Goal: Check status: Check status

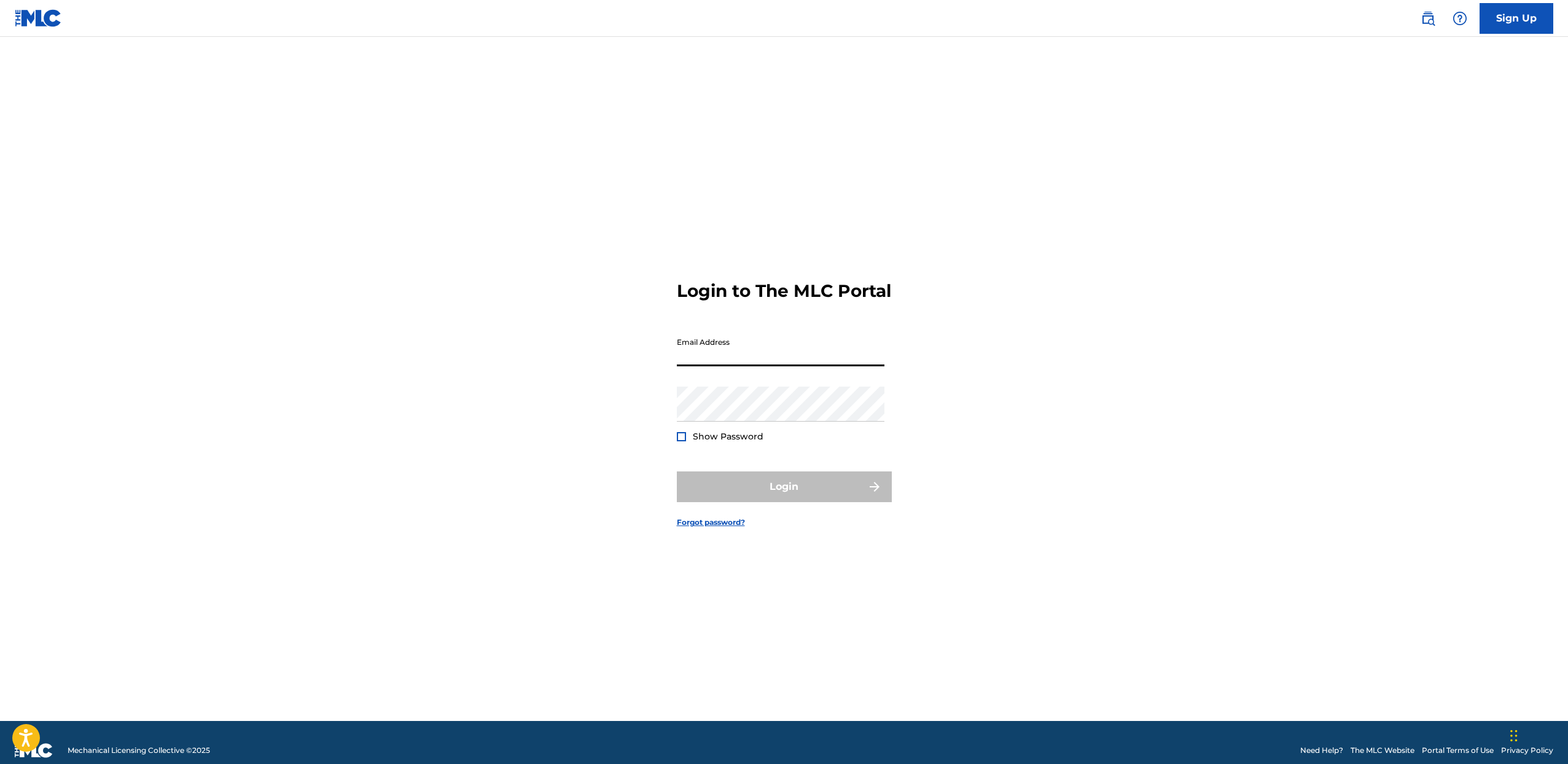
type input "[EMAIL_ADDRESS][DOMAIN_NAME]"
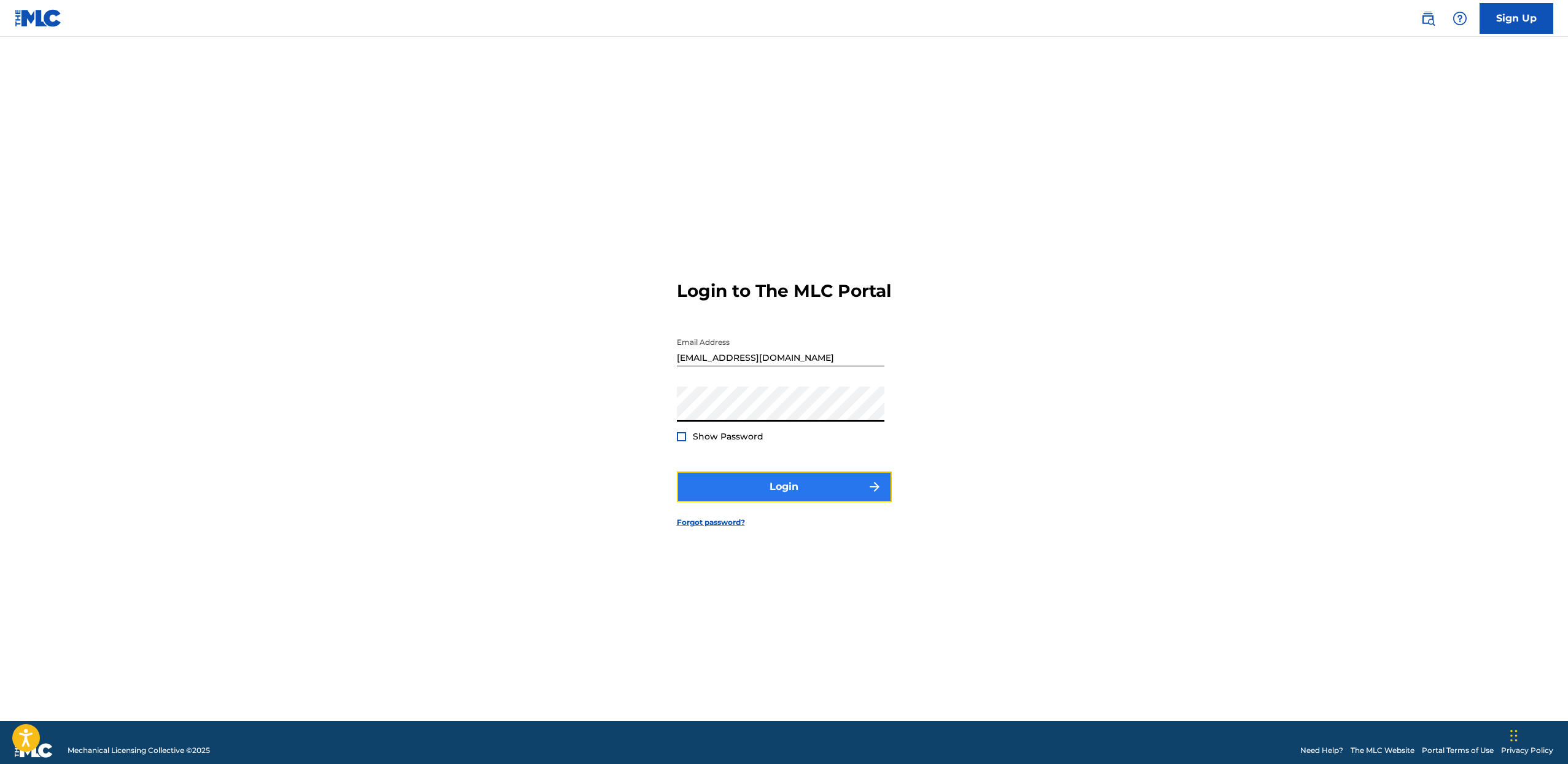
click at [770, 496] on button "Login" at bounding box center [784, 486] width 215 height 31
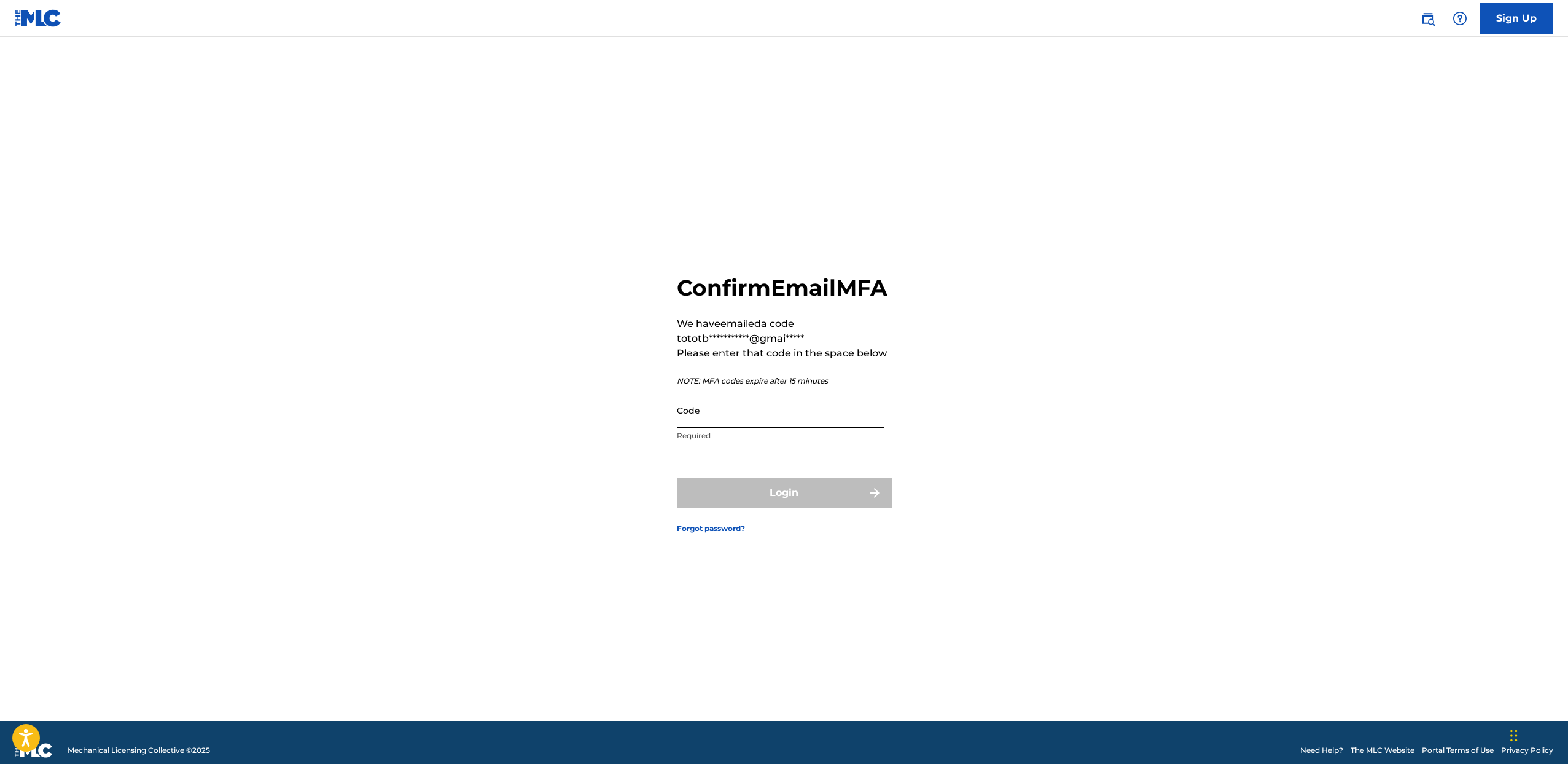
click at [795, 422] on input "Code" at bounding box center [780, 410] width 207 height 35
type input "244471"
click at [677, 478] on button "Login" at bounding box center [784, 493] width 215 height 31
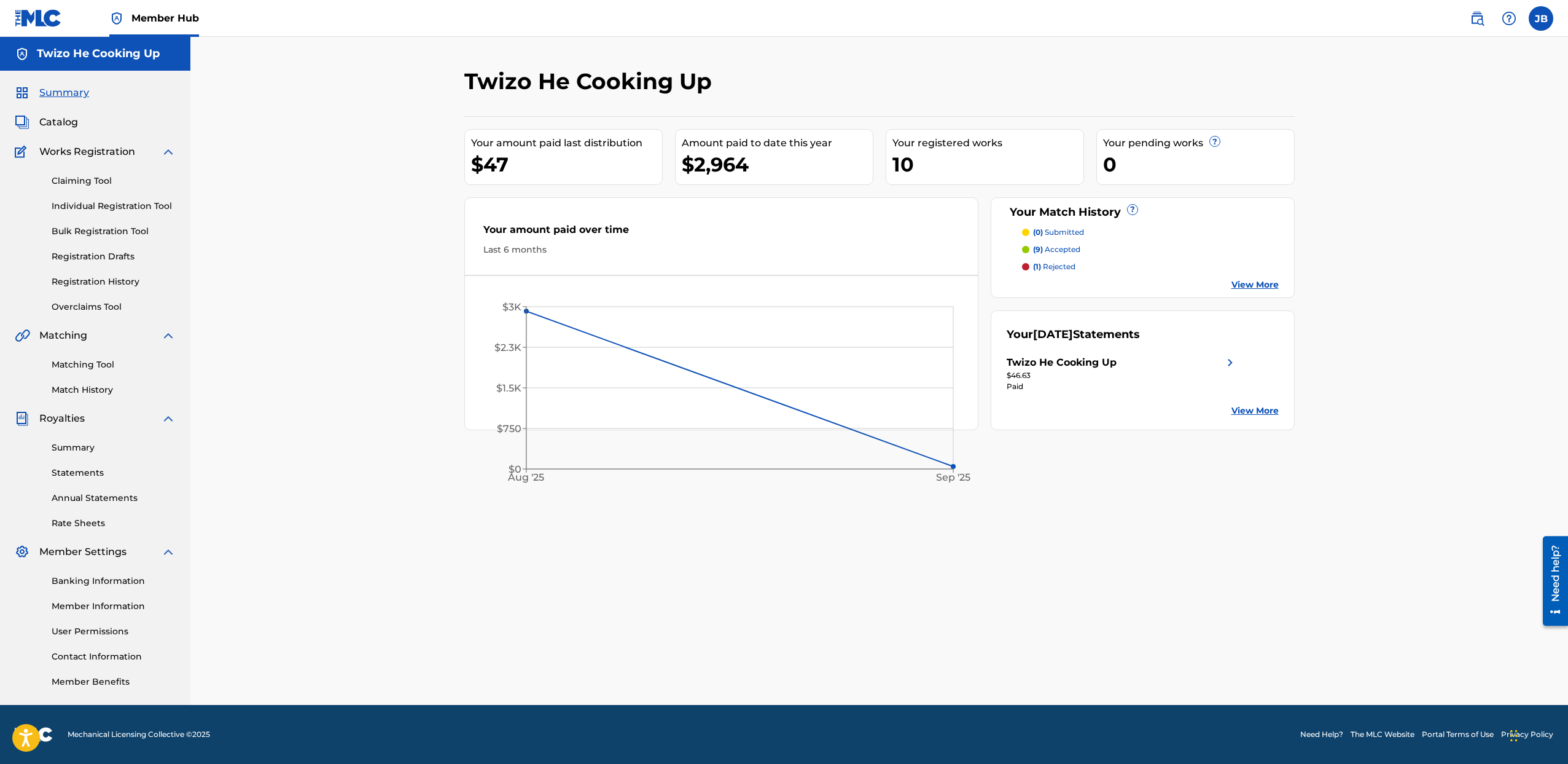
click at [1054, 268] on p "(1) rejected" at bounding box center [1054, 266] width 42 height 11
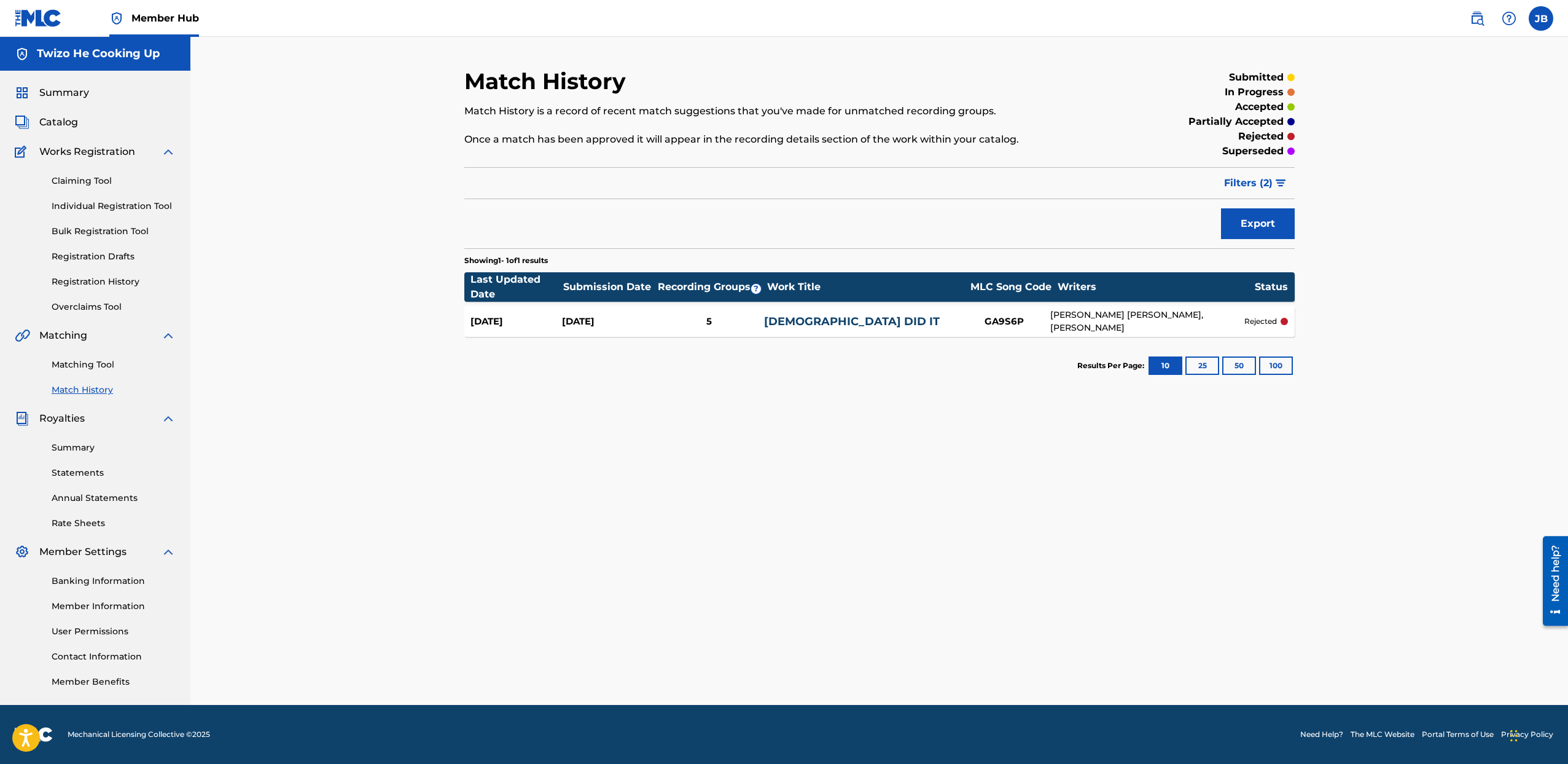
click at [1167, 321] on div "[PERSON_NAME] [PERSON_NAME], [PERSON_NAME]" at bounding box center [1147, 321] width 194 height 26
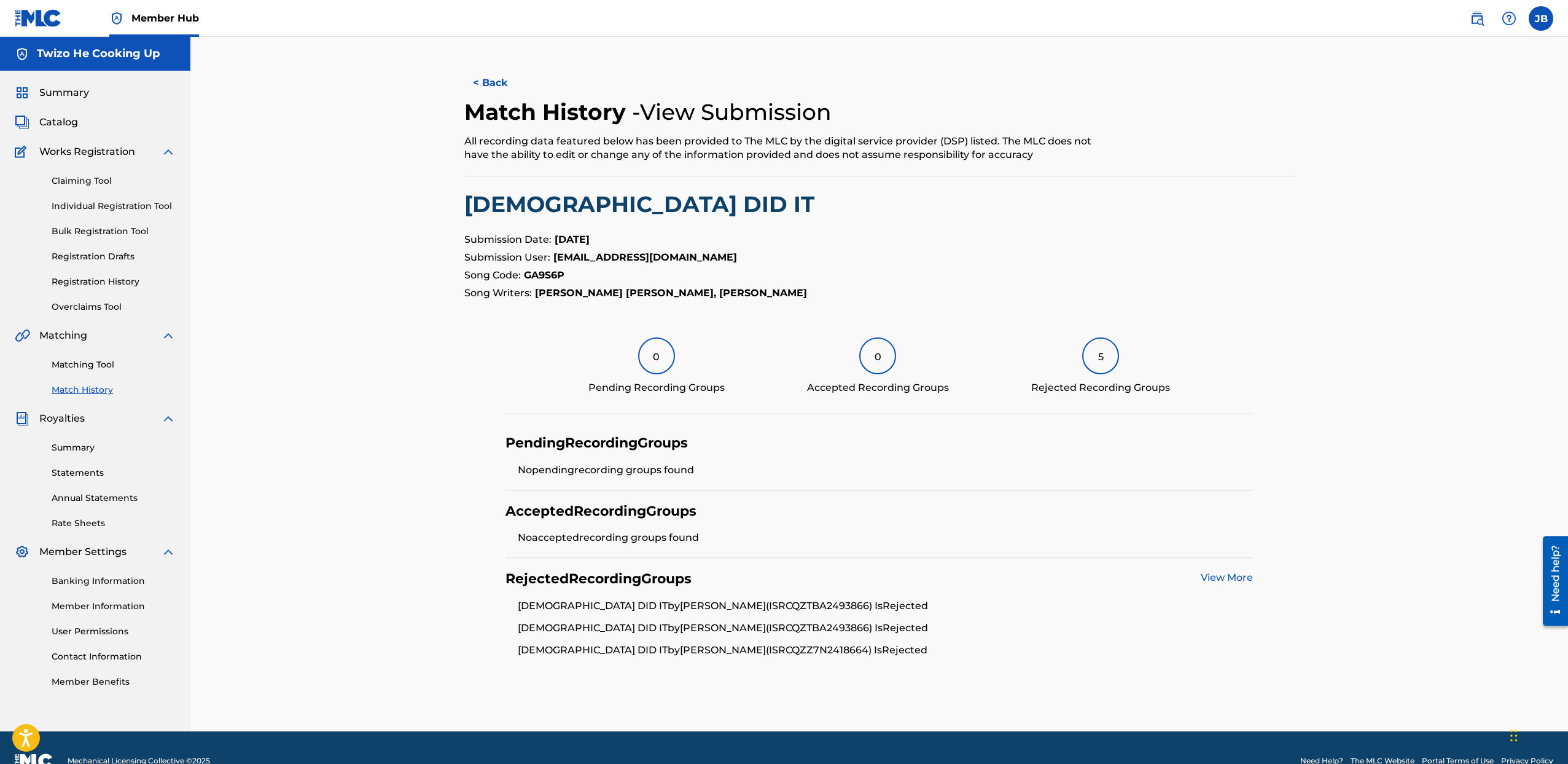
click at [1242, 575] on link "View More" at bounding box center [1227, 577] width 52 height 12
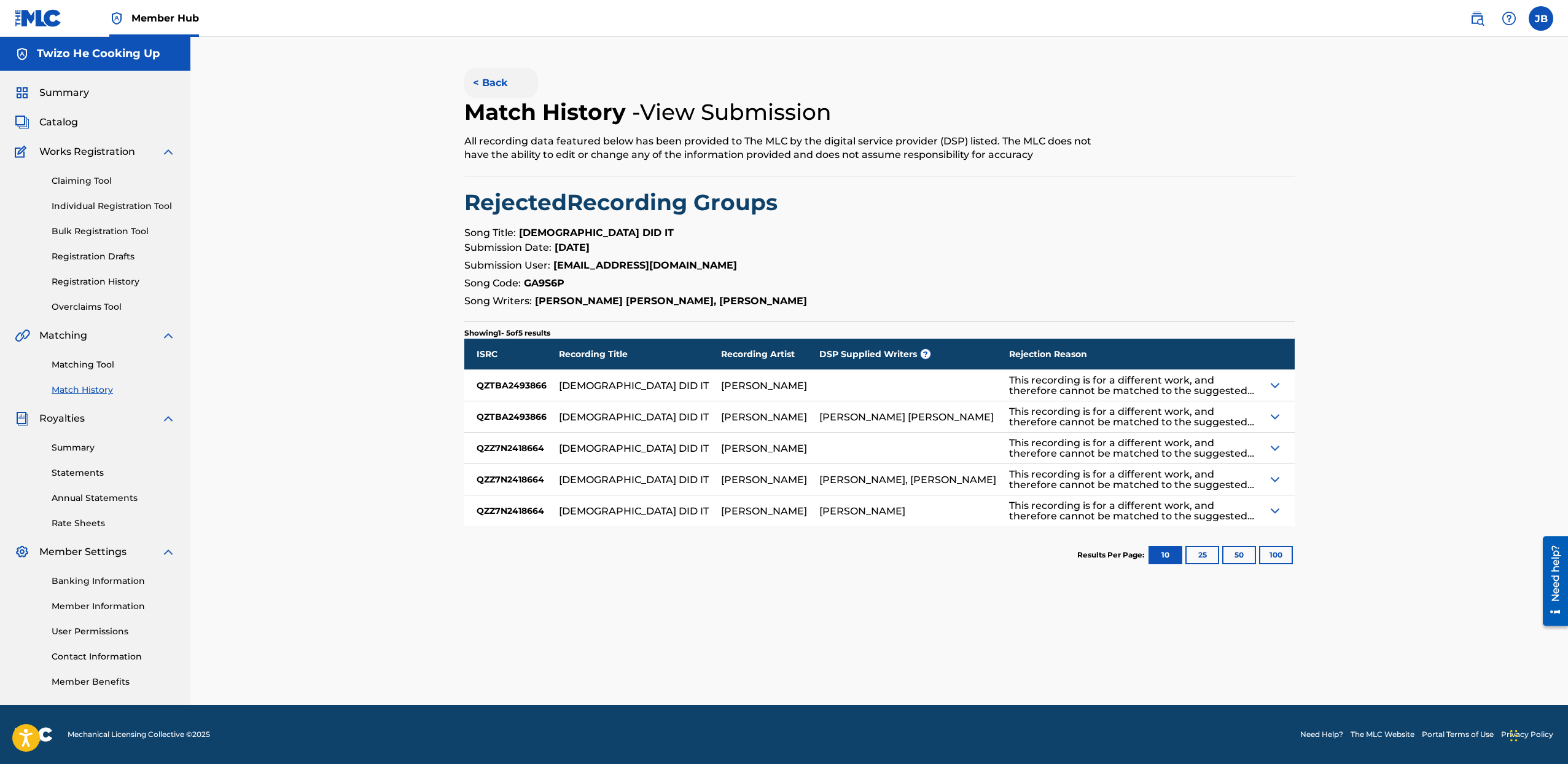
click at [492, 83] on button "< Back" at bounding box center [501, 83] width 73 height 31
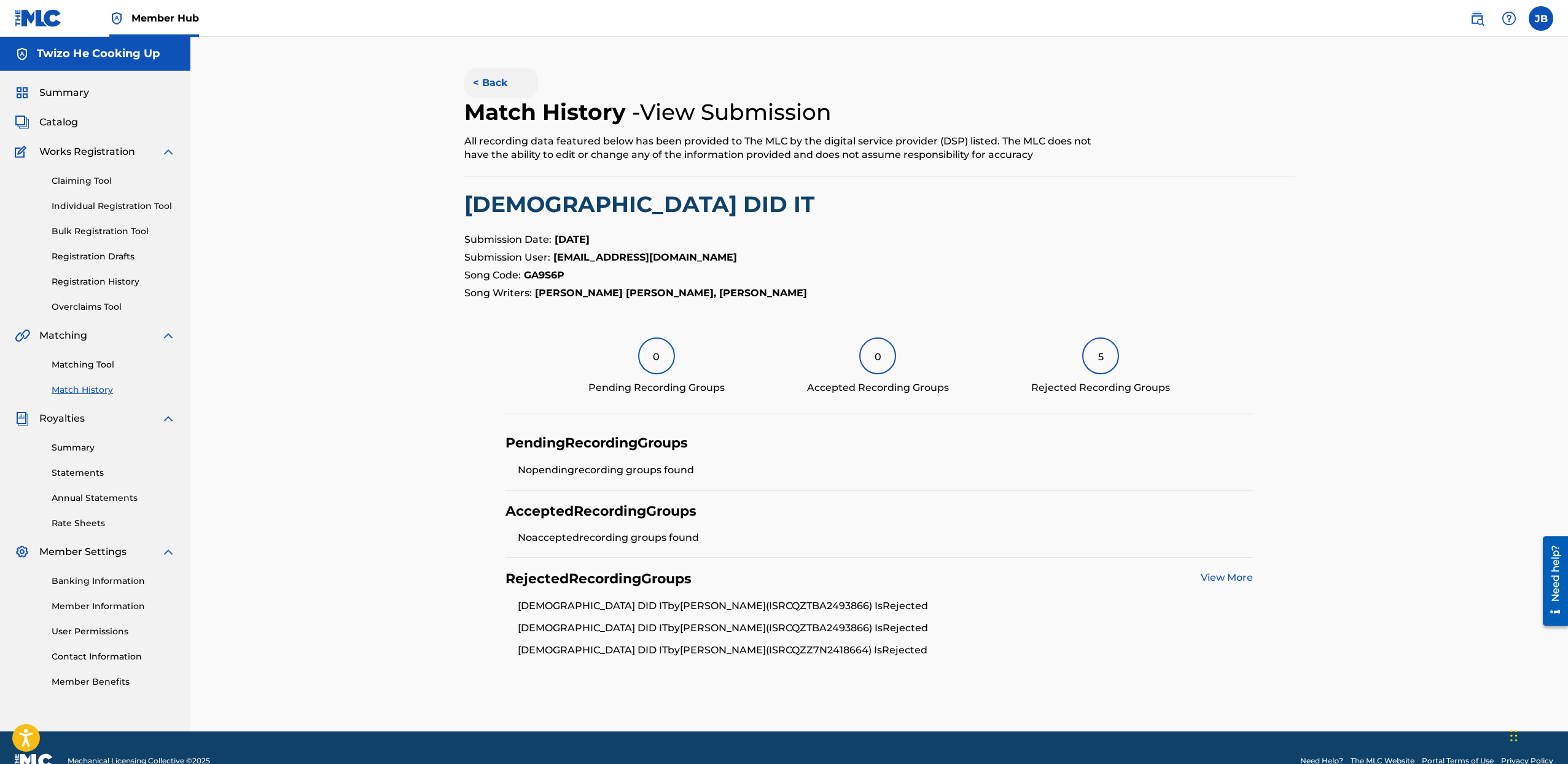
click at [492, 83] on button "< Back" at bounding box center [501, 83] width 73 height 31
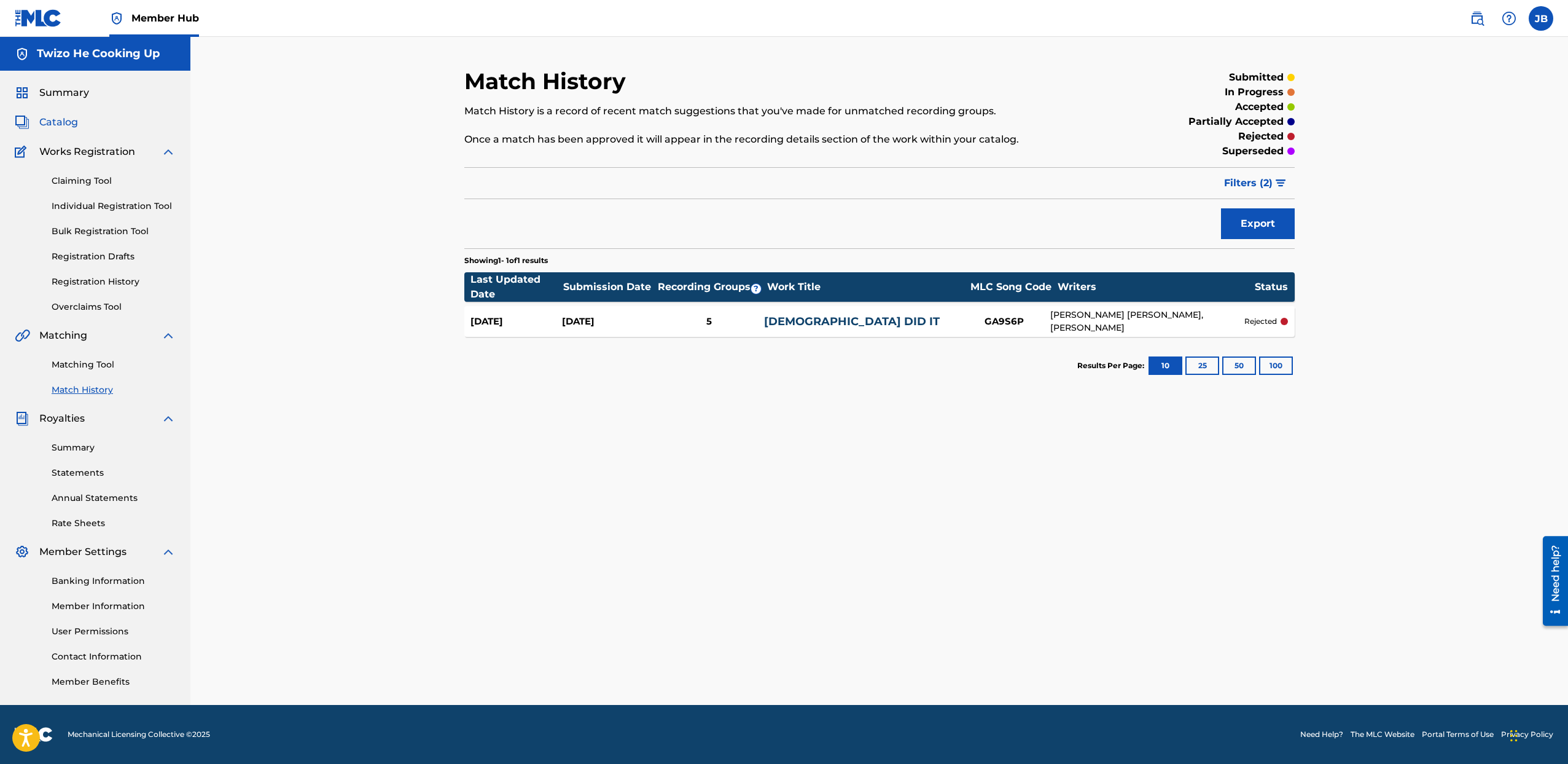
click at [68, 122] on span "Catalog" at bounding box center [58, 122] width 38 height 15
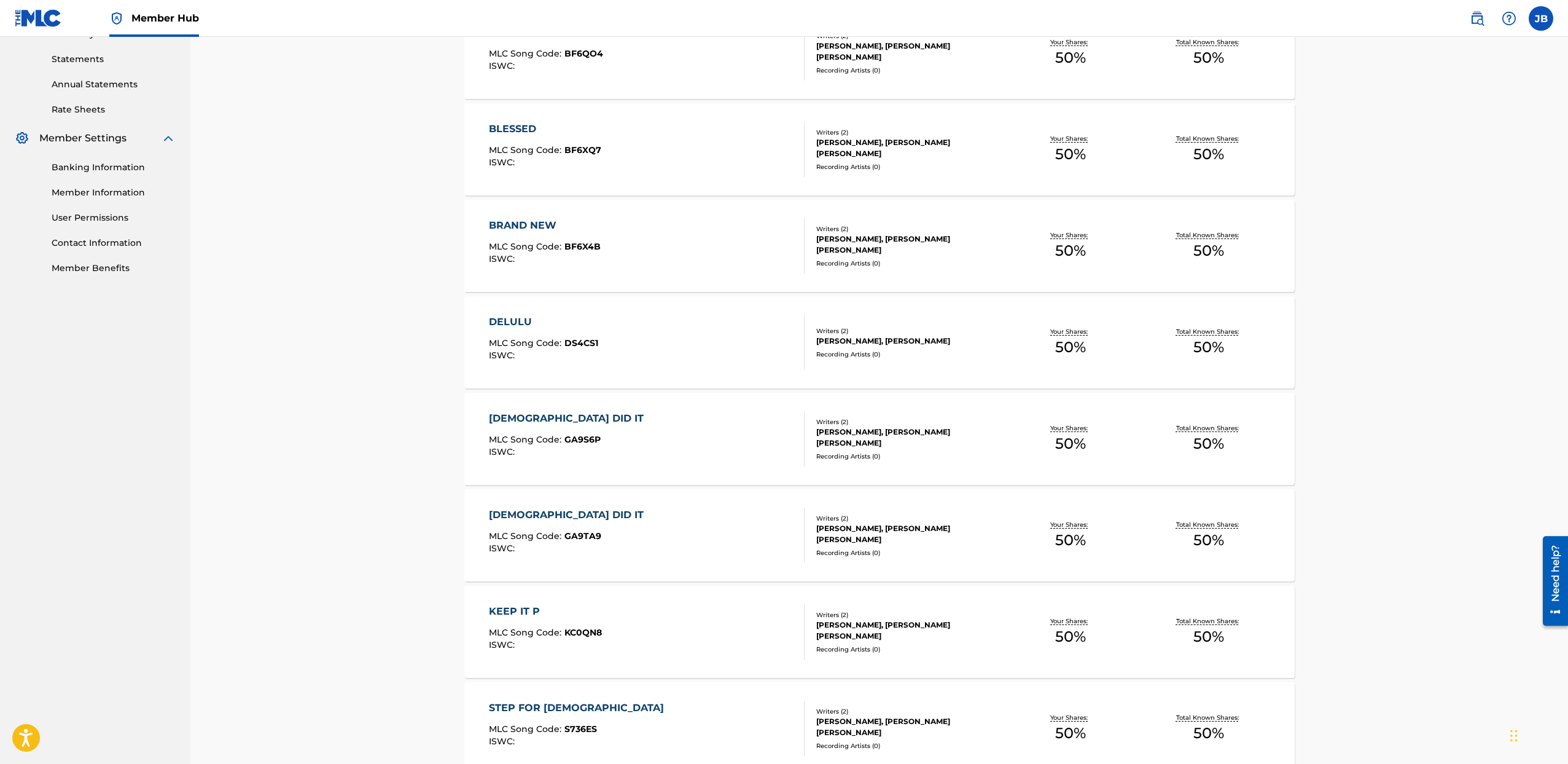
scroll to position [414, 0]
click at [942, 443] on div "Writers ( 2 ) [PERSON_NAME], [PERSON_NAME] [PERSON_NAME] Recording Artists ( 0 )" at bounding box center [903, 438] width 197 height 44
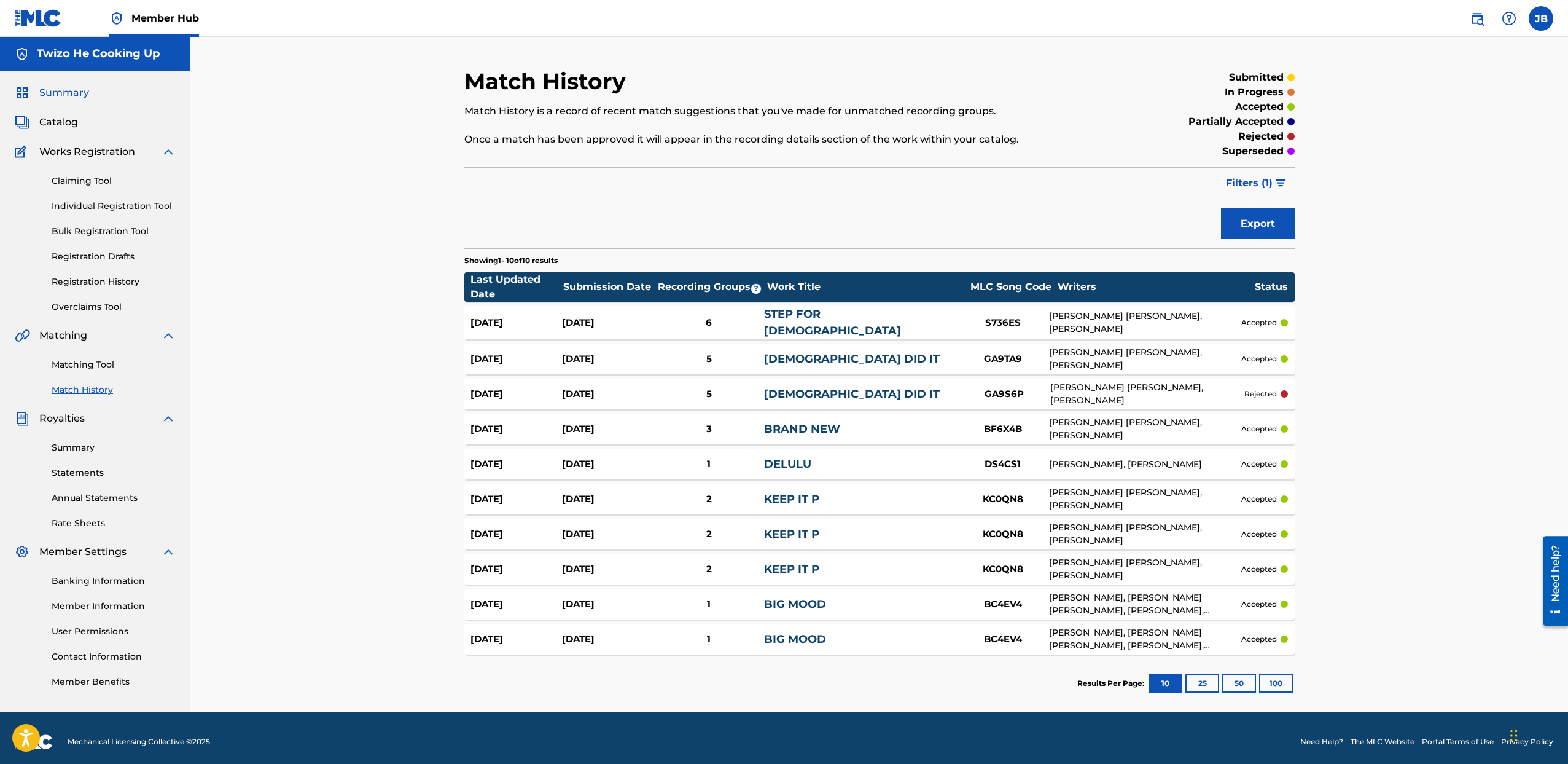
click at [79, 94] on span "Summary" at bounding box center [64, 92] width 49 height 15
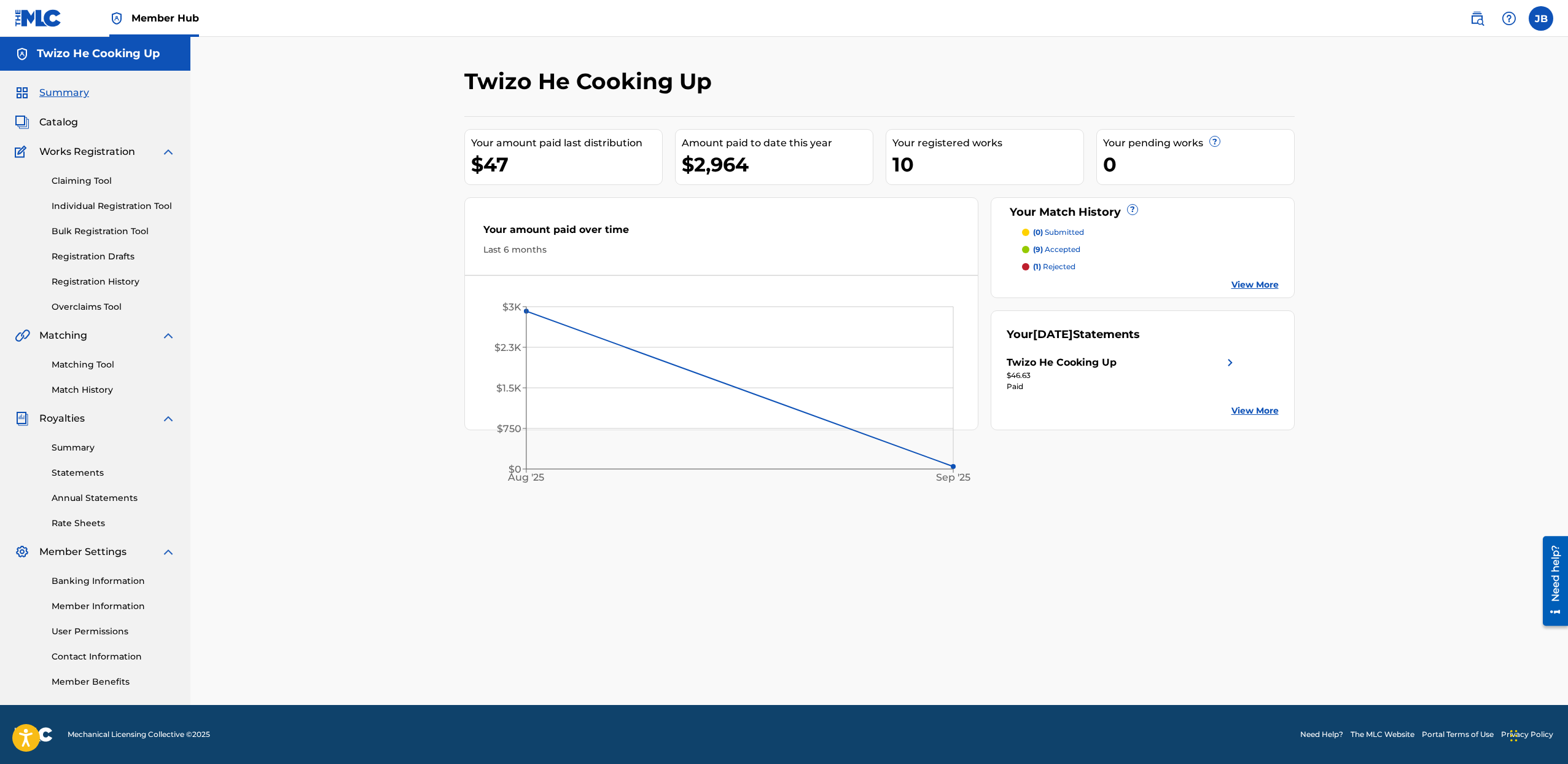
click at [1064, 246] on p "(9) accepted" at bounding box center [1056, 249] width 47 height 11
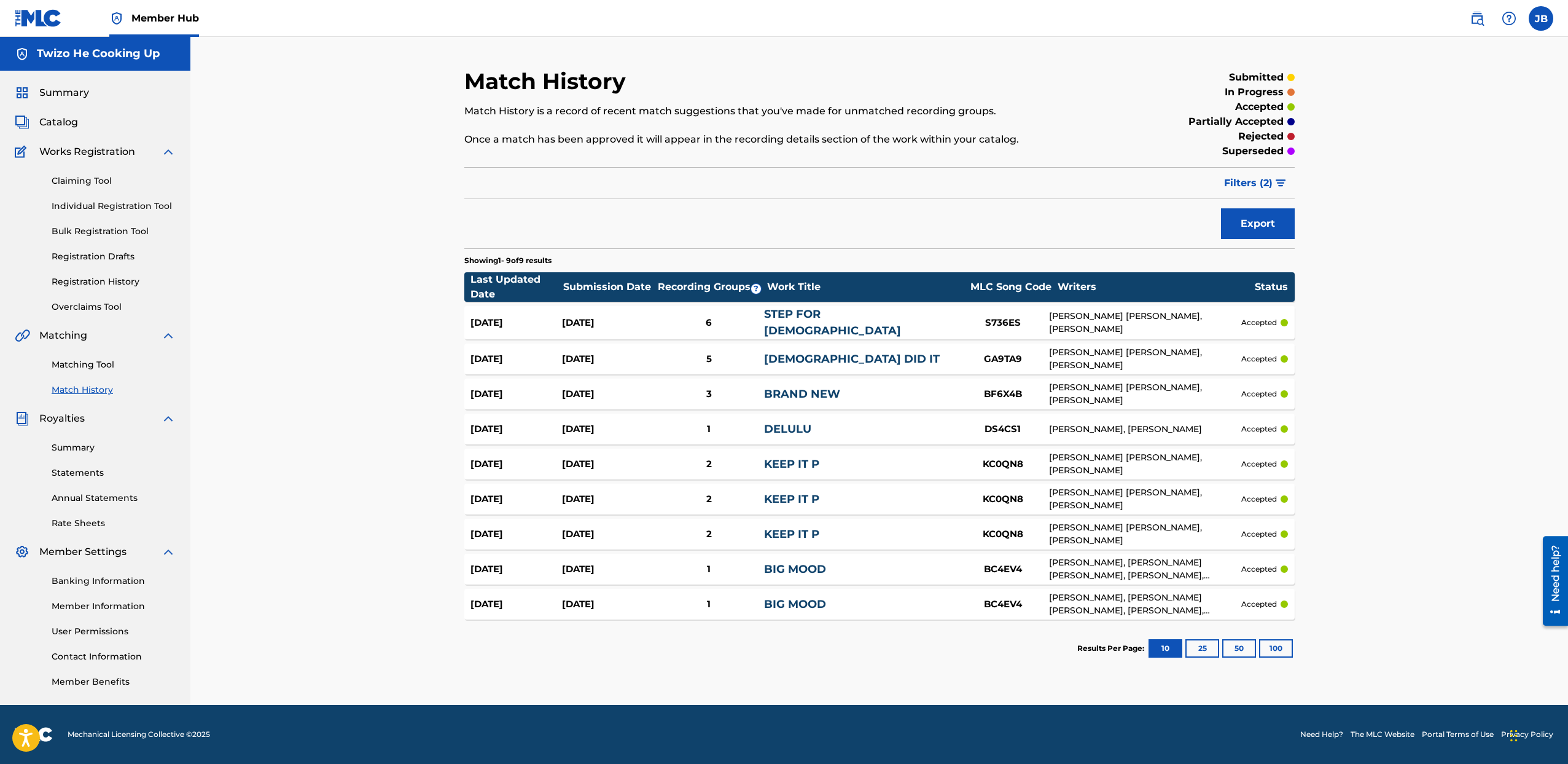
click at [818, 325] on link "STEP FOR [DEMOGRAPHIC_DATA]" at bounding box center [832, 322] width 137 height 30
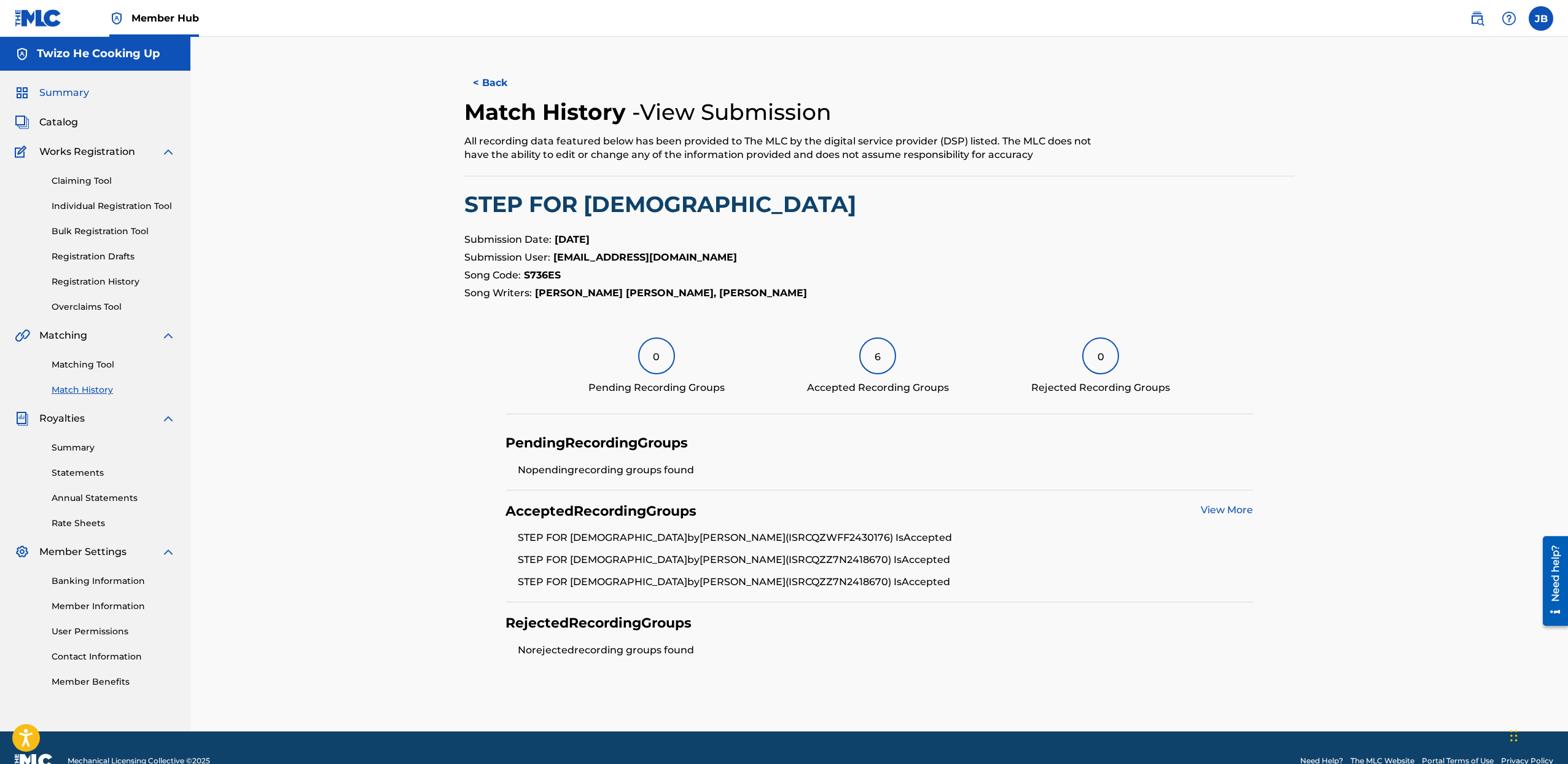
click at [83, 97] on span "Summary" at bounding box center [64, 92] width 49 height 15
